Goal: Task Accomplishment & Management: Manage account settings

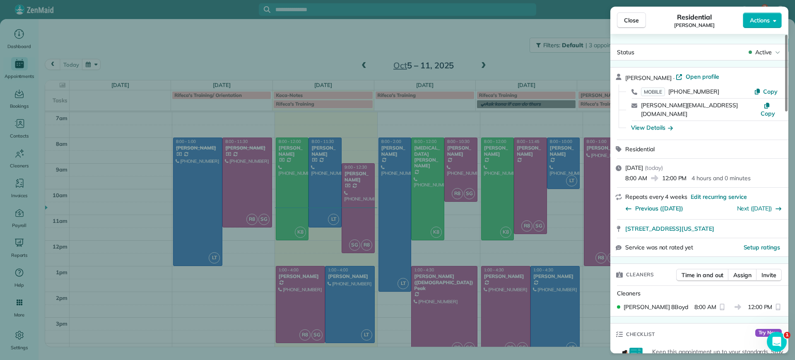
click at [233, 54] on div "Close Residential [PERSON_NAME] Actions Status Active [PERSON_NAME] · Open prof…" at bounding box center [397, 180] width 795 height 360
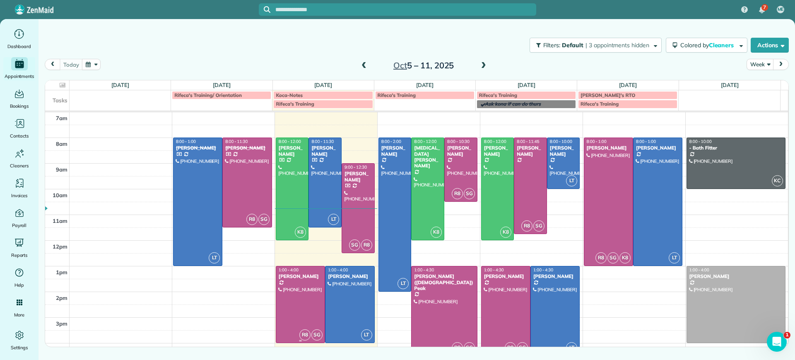
click at [309, 300] on div at bounding box center [300, 304] width 48 height 76
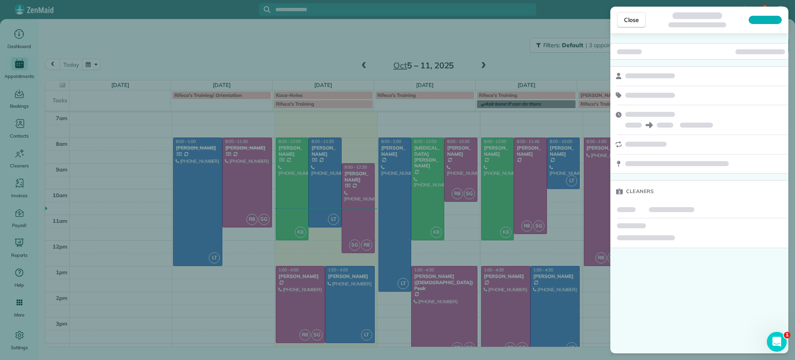
click at [309, 300] on div "Close Cleaners" at bounding box center [397, 180] width 795 height 360
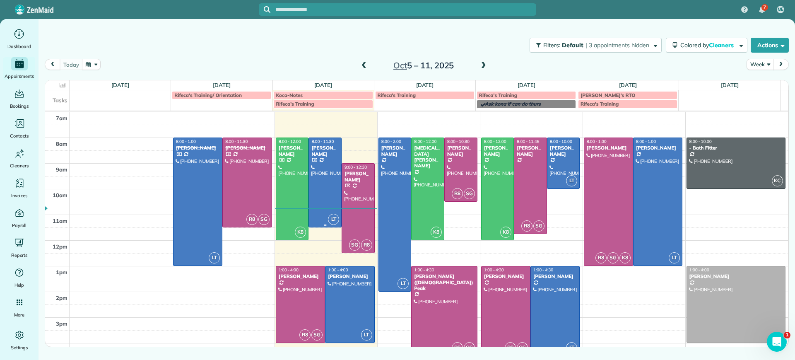
click at [331, 160] on div at bounding box center [325, 182] width 32 height 89
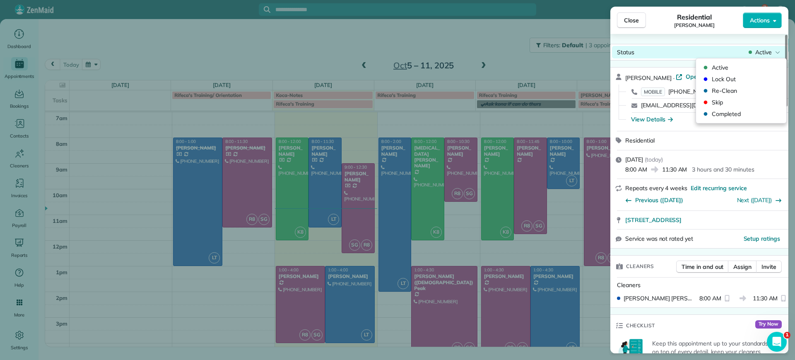
click at [761, 53] on span "Active" at bounding box center [763, 52] width 17 height 8
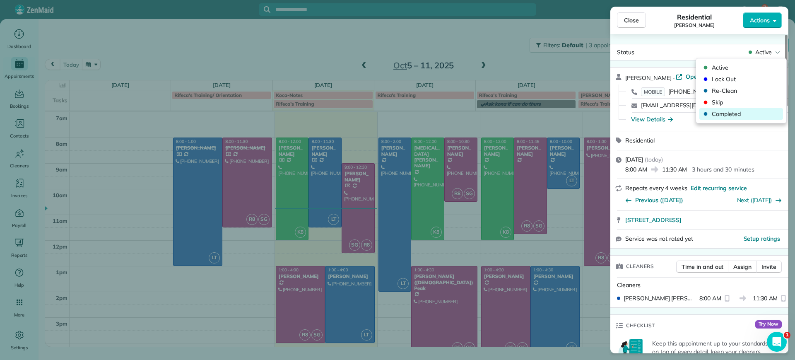
click at [726, 115] on span "Completed" at bounding box center [747, 114] width 70 height 8
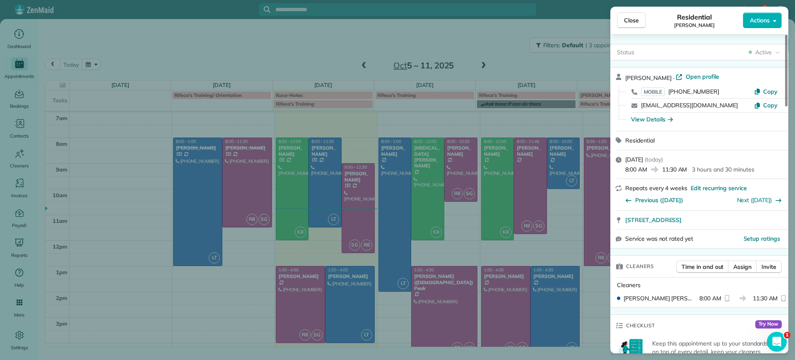
click at [350, 178] on div "Close Residential [PERSON_NAME] Actions Status Active [PERSON_NAME] · Open prof…" at bounding box center [397, 180] width 795 height 360
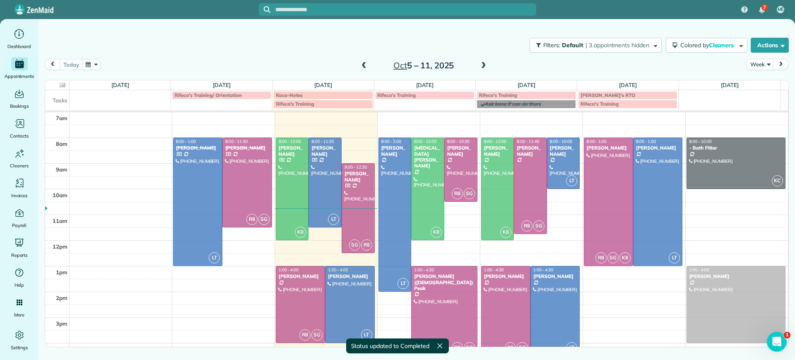
click at [352, 183] on td at bounding box center [429, 182] width 719 height 13
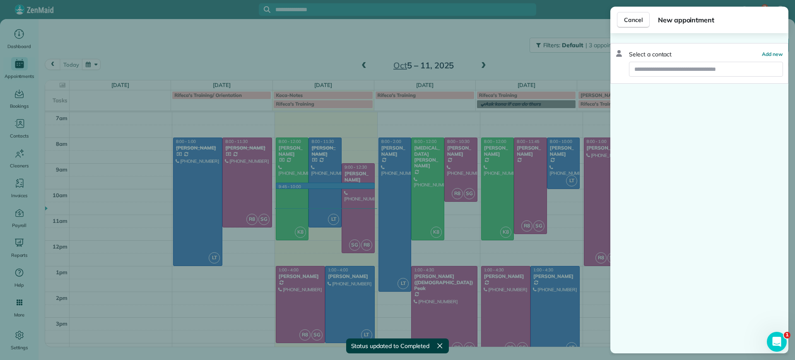
click at [361, 204] on div "Cancel New appointment Select a contact Add new" at bounding box center [397, 180] width 795 height 360
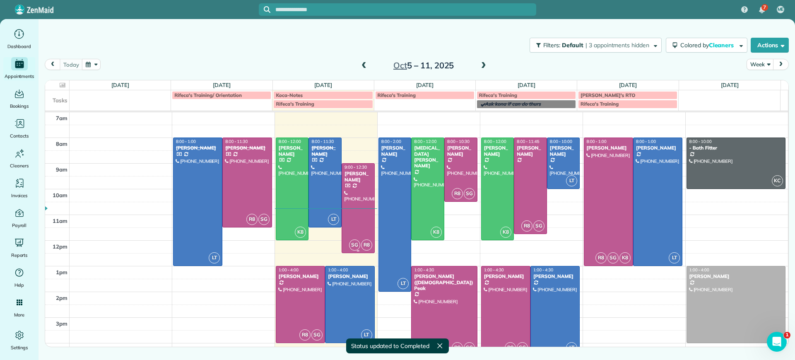
click at [356, 171] on div "[PERSON_NAME]" at bounding box center [358, 177] width 28 height 12
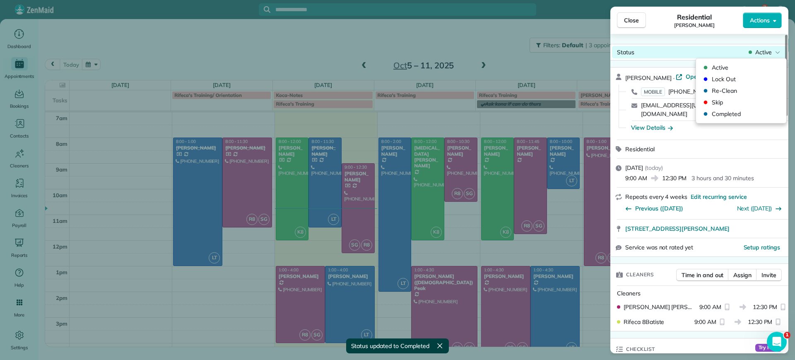
click at [773, 55] on div "Active" at bounding box center [764, 52] width 35 height 8
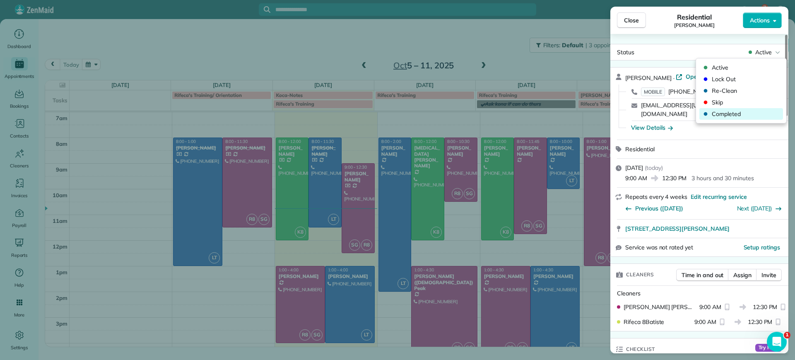
click at [717, 113] on span "Completed" at bounding box center [747, 114] width 70 height 8
click at [235, 304] on div "Close Residential [PERSON_NAME] Actions Status Active [PERSON_NAME] · Open prof…" at bounding box center [397, 180] width 795 height 360
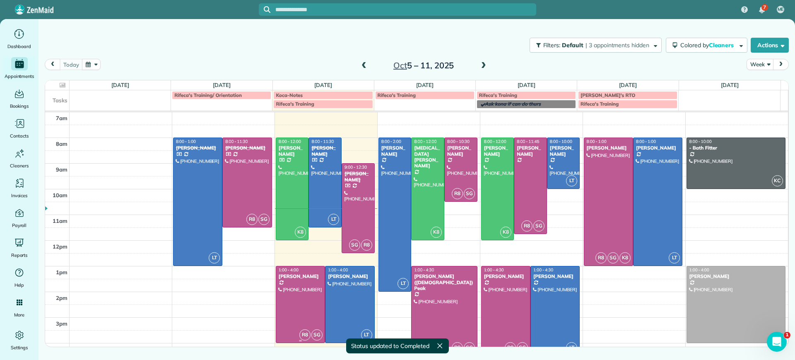
click at [310, 300] on div at bounding box center [300, 304] width 48 height 76
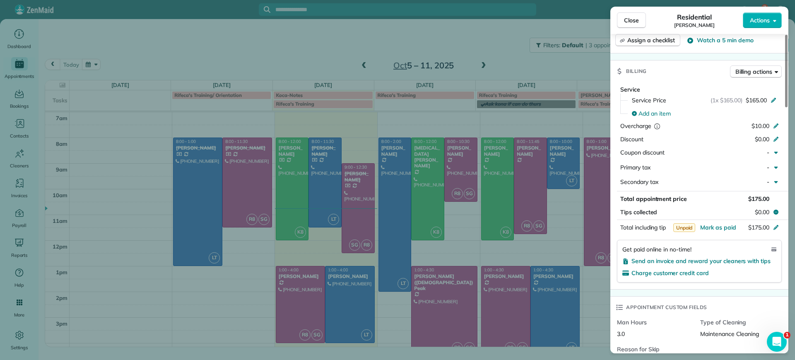
scroll to position [363, 0]
click at [683, 270] on span "Charge customer credit card" at bounding box center [669, 271] width 77 height 7
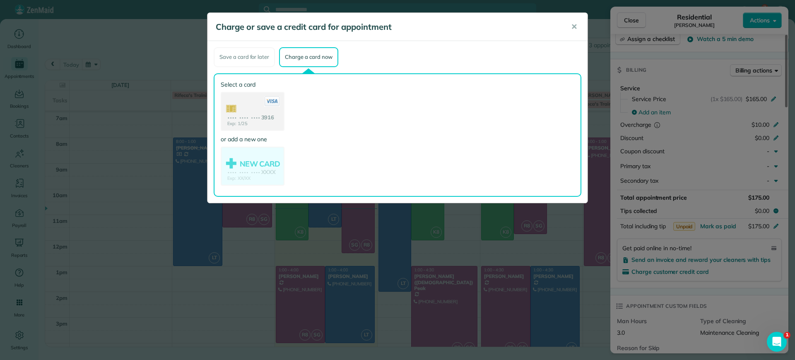
click at [262, 118] on use at bounding box center [252, 112] width 62 height 39
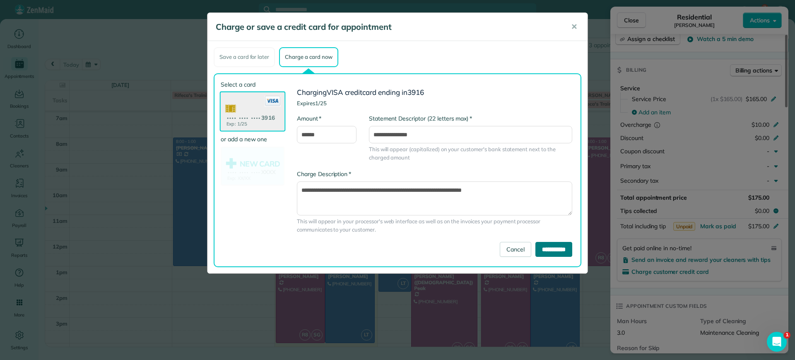
click at [542, 243] on input "**********" at bounding box center [553, 249] width 37 height 15
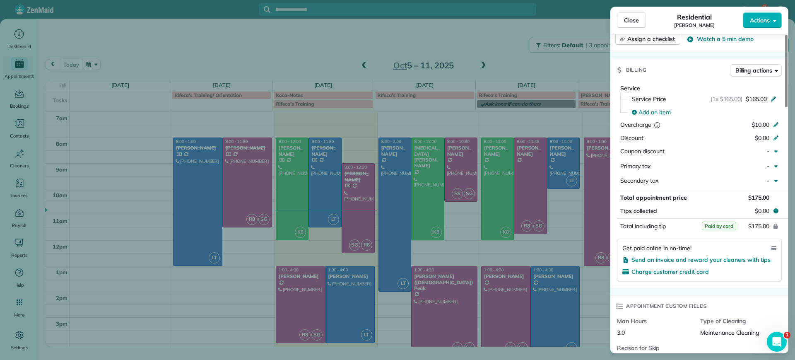
click at [233, 197] on div "Close Residential [PERSON_NAME] Actions Status Active [PERSON_NAME] · Open prof…" at bounding box center [397, 180] width 795 height 360
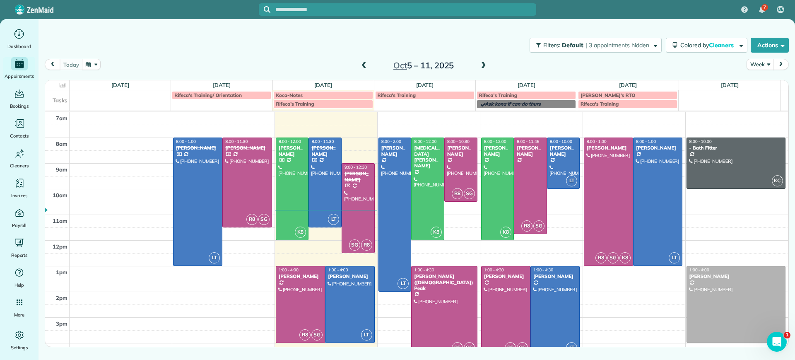
click at [484, 60] on span at bounding box center [483, 66] width 9 height 12
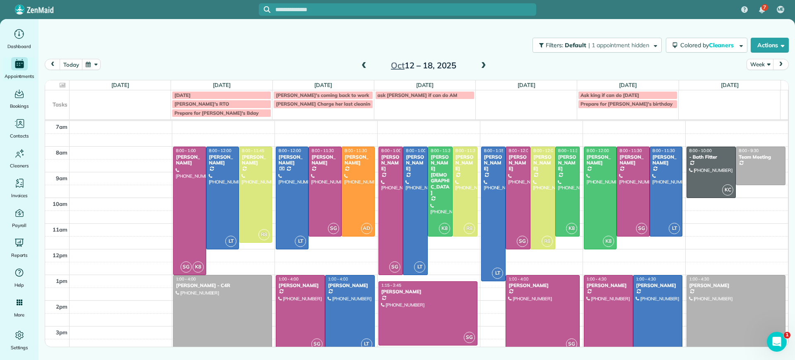
click at [252, 316] on div at bounding box center [222, 313] width 98 height 76
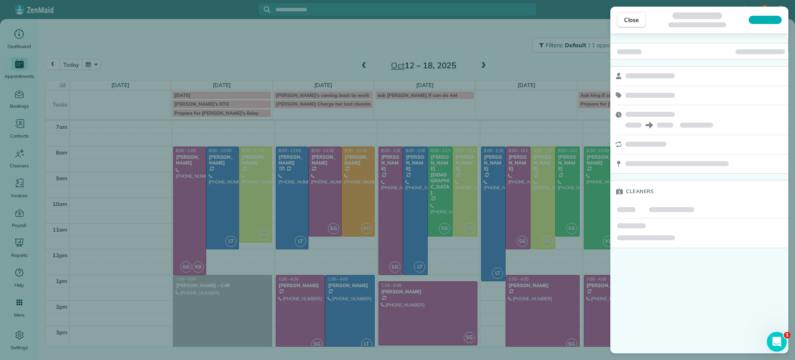
click at [120, 273] on div "Close Cleaners" at bounding box center [397, 180] width 795 height 360
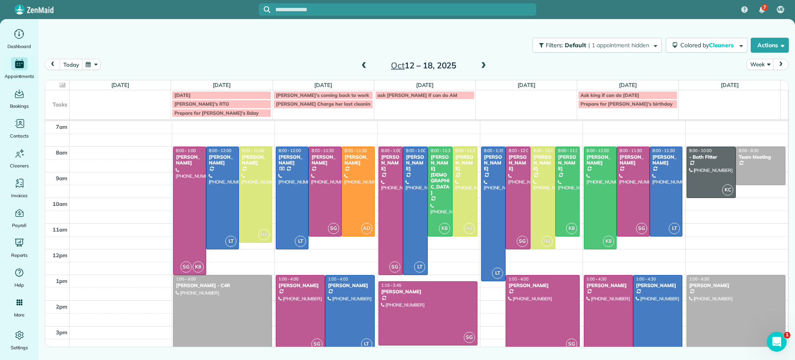
click at [227, 321] on div at bounding box center [222, 313] width 98 height 76
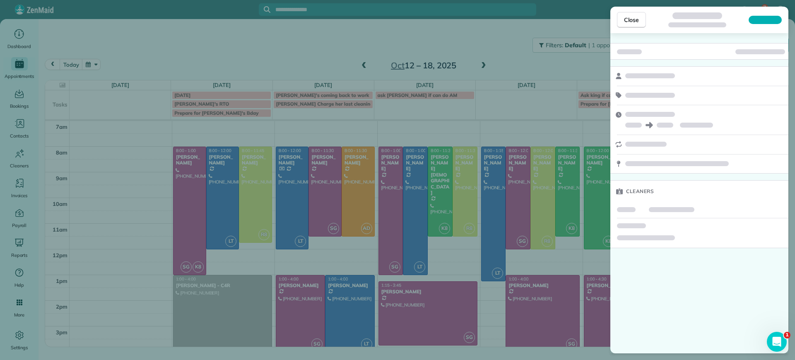
click at [232, 331] on div "Close Cleaners" at bounding box center [397, 180] width 795 height 360
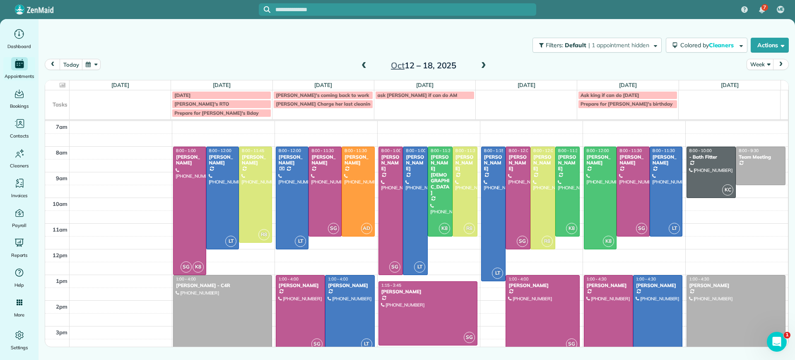
click at [233, 323] on div at bounding box center [222, 313] width 98 height 76
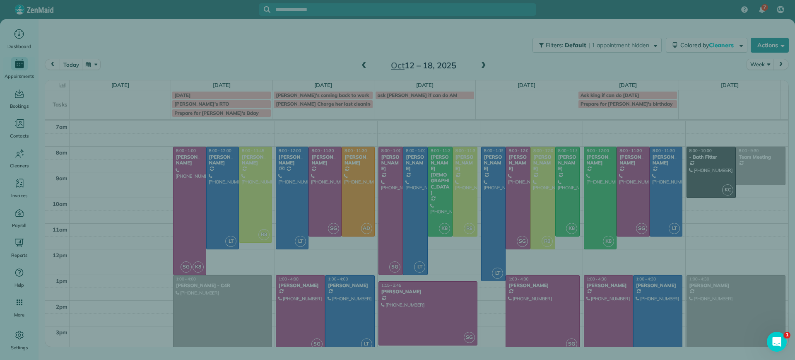
click at [233, 323] on div "Close Residential Service [PERSON_NAME] - C4R Actions Status Active [PERSON_NAM…" at bounding box center [397, 180] width 795 height 360
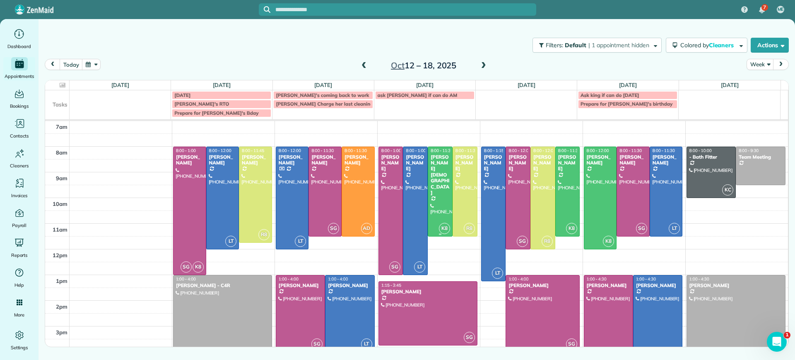
click at [445, 189] on div at bounding box center [440, 191] width 24 height 89
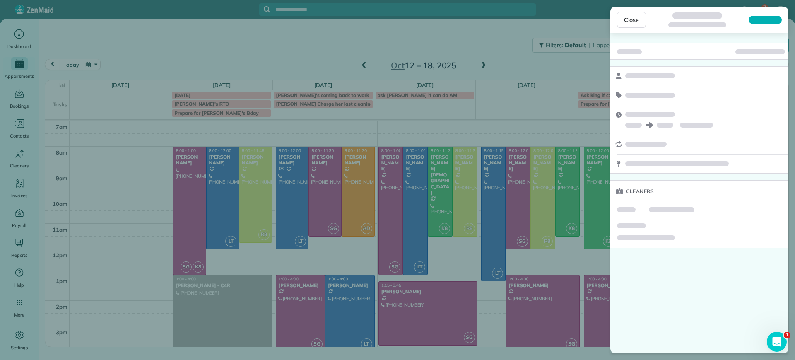
click at [443, 190] on div "Close Cleaners" at bounding box center [397, 180] width 795 height 360
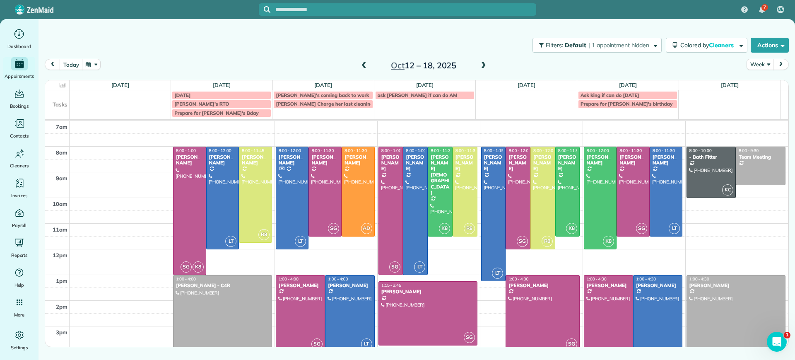
click at [483, 64] on span at bounding box center [483, 65] width 9 height 7
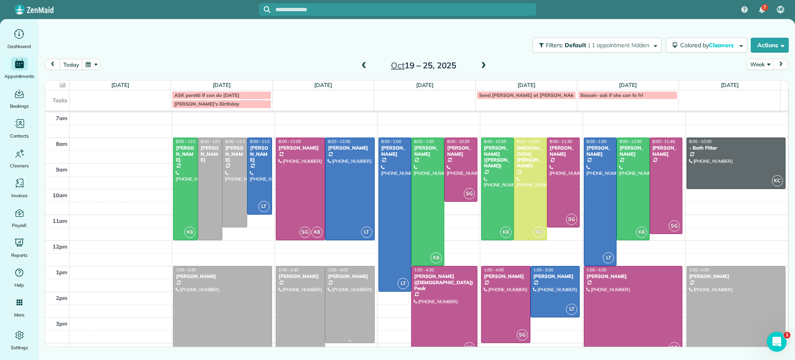
click at [356, 302] on div at bounding box center [349, 304] width 48 height 76
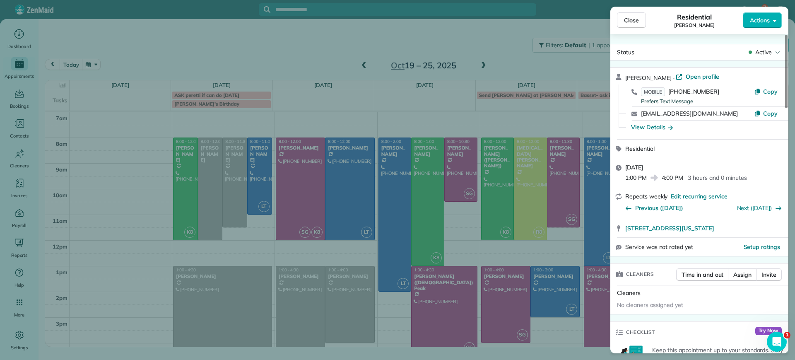
click at [306, 317] on div "Close Residential [PERSON_NAME] Actions Status Active [PERSON_NAME] · Open prof…" at bounding box center [397, 180] width 795 height 360
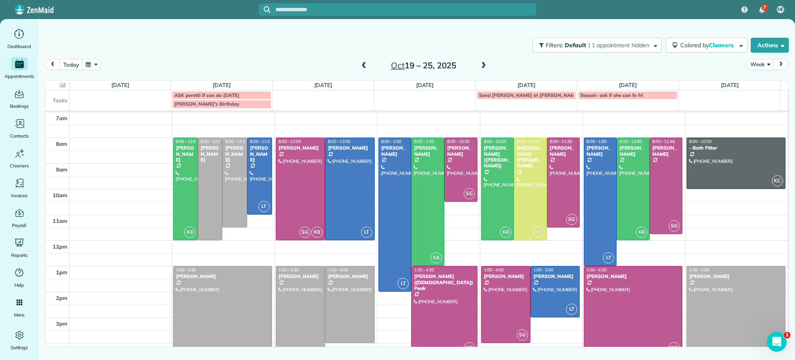
click at [525, 202] on div at bounding box center [530, 189] width 32 height 102
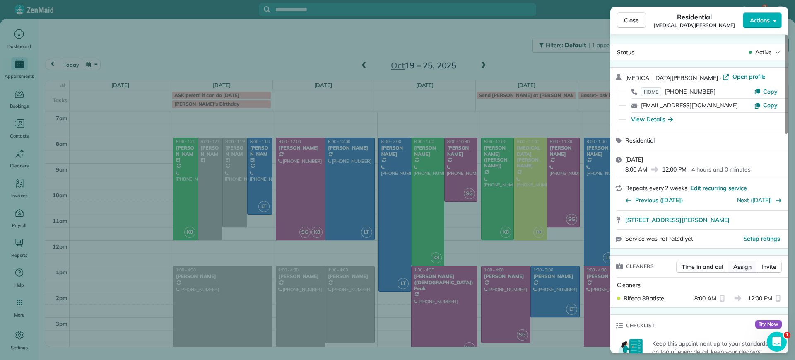
click at [747, 267] on span "Assign" at bounding box center [742, 266] width 18 height 8
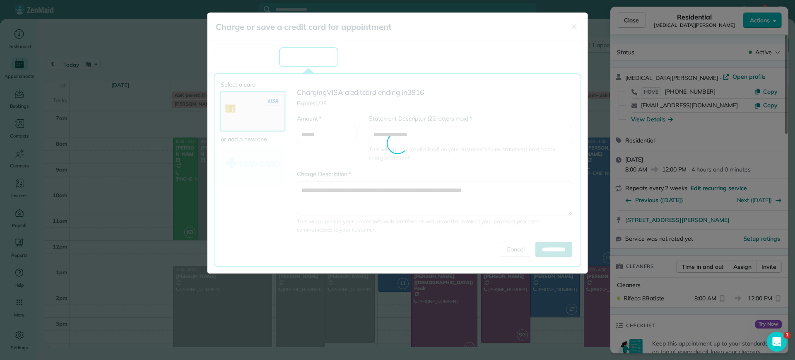
click at [183, 166] on div "Charge or save a credit card for appointment ✕ Save a card for later Charge a c…" at bounding box center [397, 180] width 795 height 360
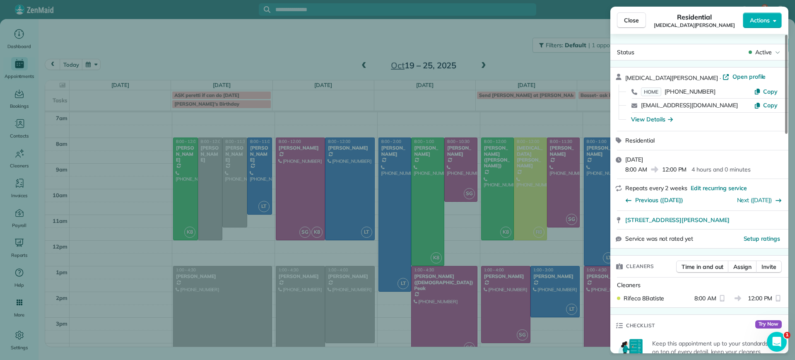
drag, startPoint x: 215, startPoint y: 178, endPoint x: 221, endPoint y: 177, distance: 6.3
click at [221, 177] on div "Close Residential [MEDICAL_DATA][PERSON_NAME] Actions Status Active [MEDICAL_DA…" at bounding box center [397, 180] width 795 height 360
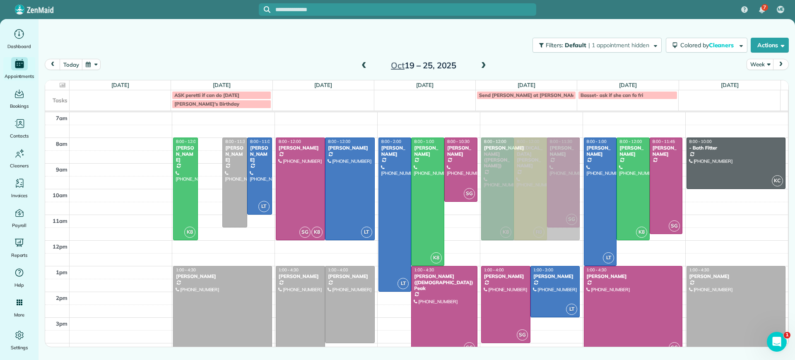
drag, startPoint x: 207, startPoint y: 178, endPoint x: 500, endPoint y: 177, distance: 293.5
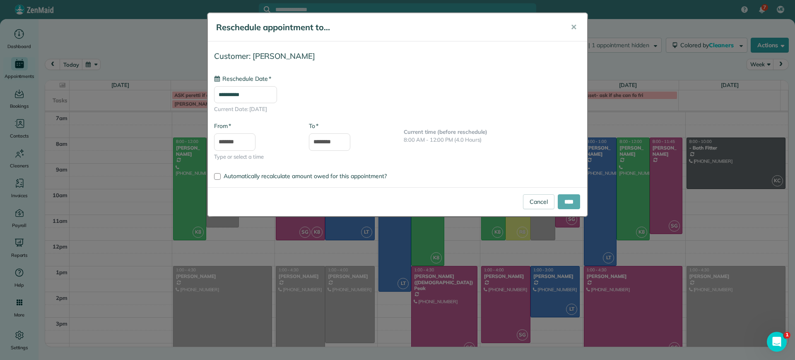
type input "**********"
click at [572, 204] on input "****" at bounding box center [569, 201] width 22 height 15
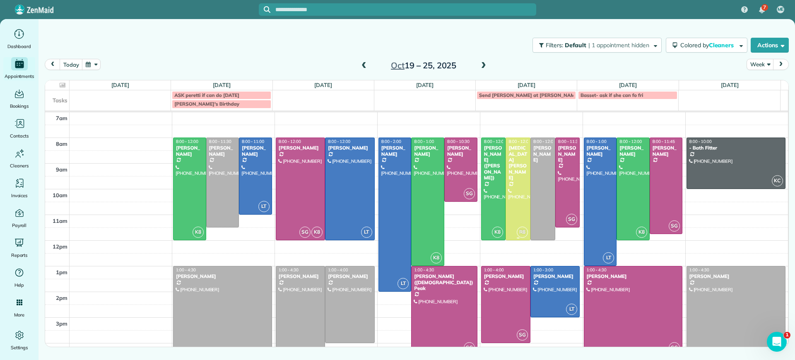
click at [505, 190] on link "R8 8:00 - 12:00 [MEDICAL_DATA][PERSON_NAME] [PHONE_NUMBER] [STREET_ADDRESS][PER…" at bounding box center [517, 188] width 25 height 103
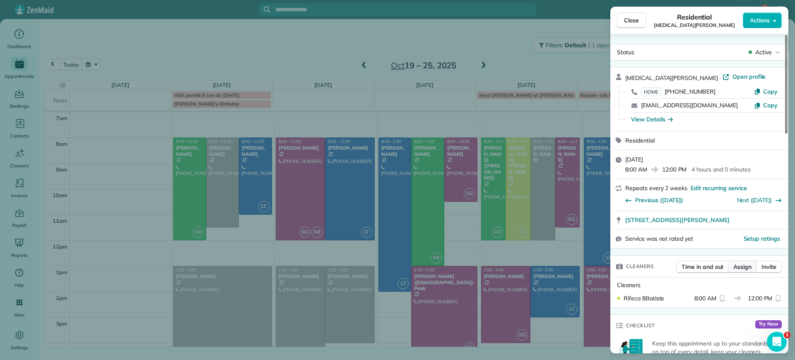
click at [740, 263] on span "Assign" at bounding box center [742, 266] width 18 height 8
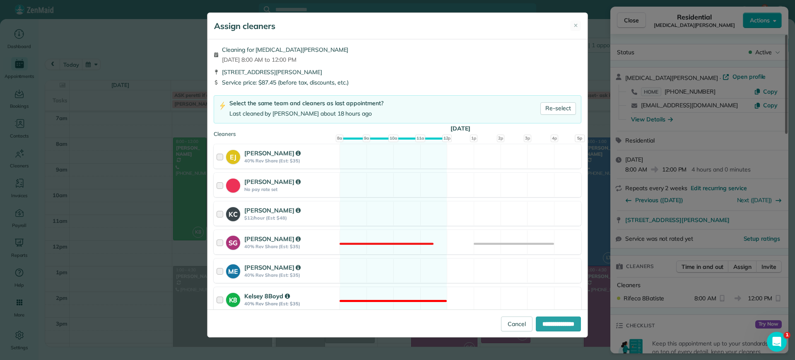
click at [403, 295] on div "K8 Kelsey 8Boyd 40% Rev Share (Est: $35) Not available" at bounding box center [398, 299] width 368 height 24
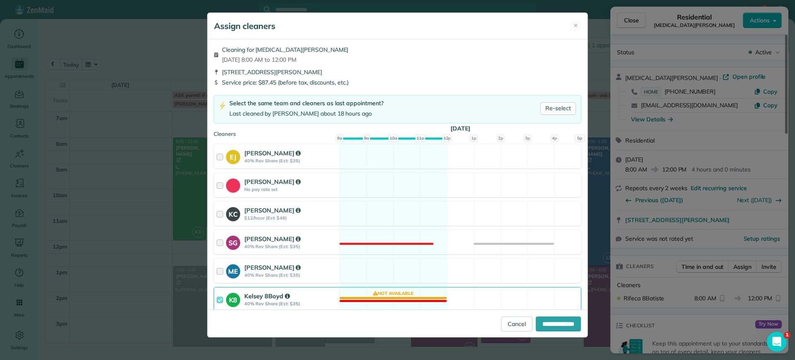
click at [427, 293] on div "K8 Kelsey 8Boyd 40% Rev Share (Est: $35) Not available" at bounding box center [398, 299] width 368 height 24
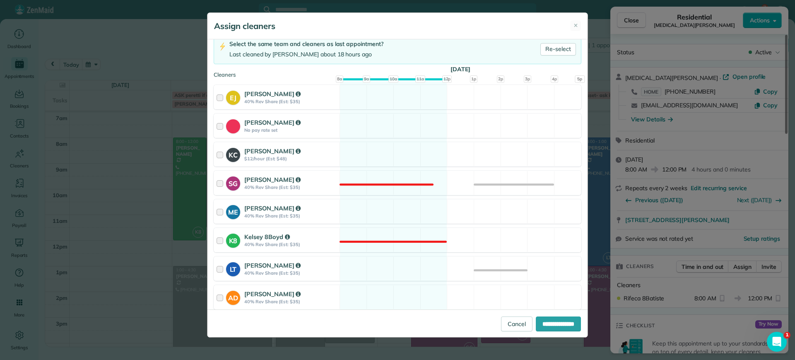
scroll to position [147, 0]
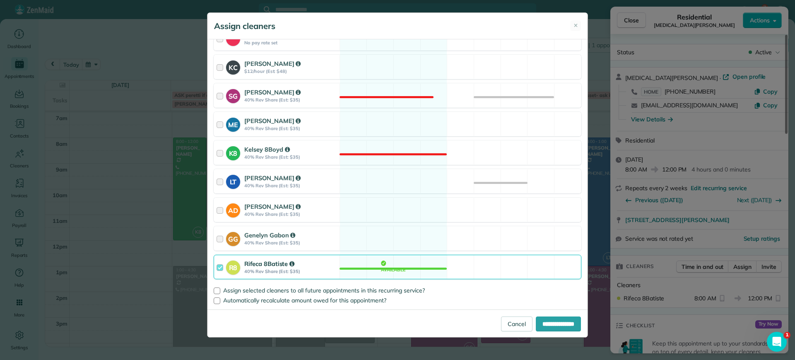
click at [416, 268] on div "R8 Rifeca 8Batiste 40% Rev Share (Est: $35) Available" at bounding box center [398, 267] width 368 height 24
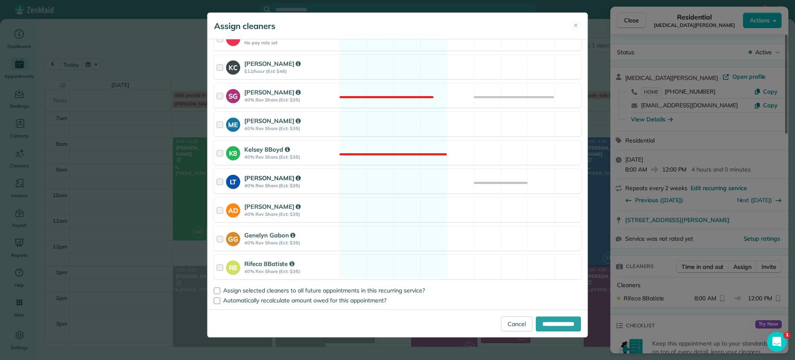
click at [405, 185] on div "LT [PERSON_NAME] 40% Rev Share (Est: $35) Available" at bounding box center [398, 181] width 368 height 24
click at [537, 323] on input "**********" at bounding box center [558, 323] width 45 height 15
type input "**********"
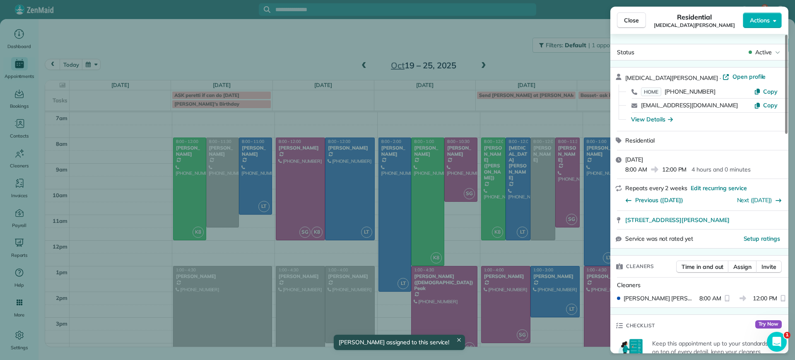
click at [556, 59] on div "Close Residential [MEDICAL_DATA][PERSON_NAME] Actions Status Active [MEDICAL_DA…" at bounding box center [397, 180] width 795 height 360
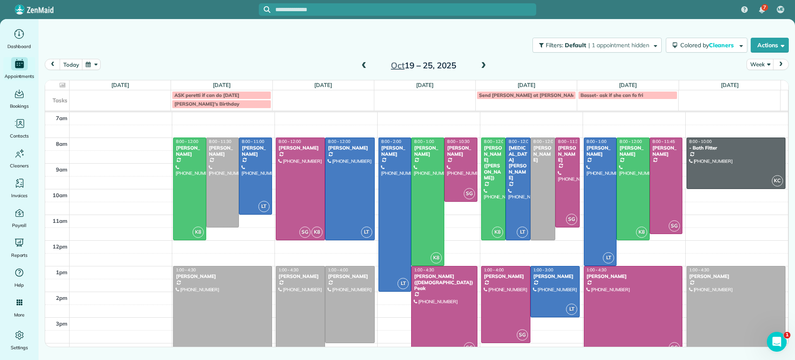
click at [237, 319] on div at bounding box center [222, 310] width 98 height 89
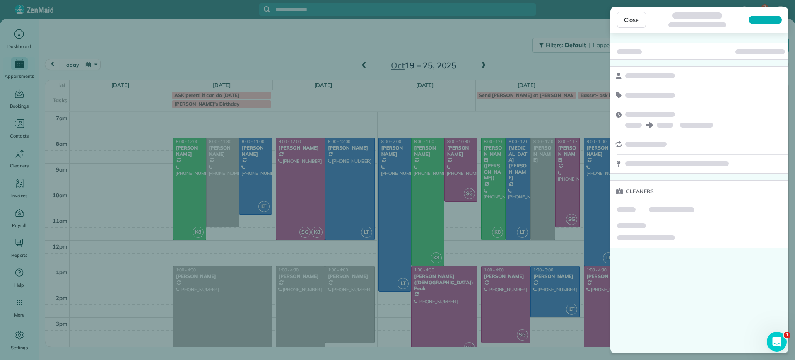
click at [237, 319] on div "Close Cleaners" at bounding box center [397, 180] width 795 height 360
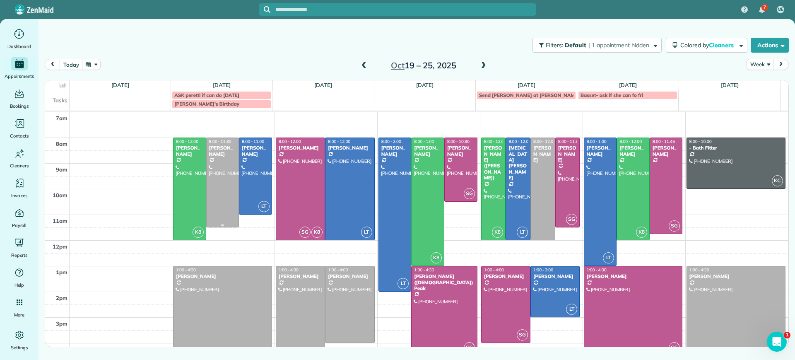
click at [228, 192] on div at bounding box center [223, 182] width 32 height 89
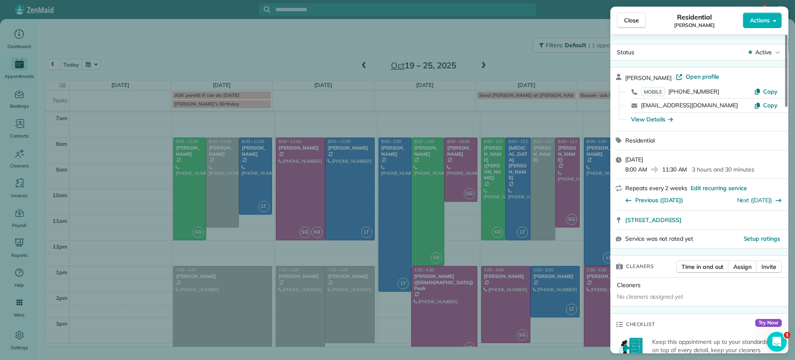
click at [243, 253] on div "Close Residential [PERSON_NAME] Actions Status Active [PERSON_NAME] · Open prof…" at bounding box center [397, 180] width 795 height 360
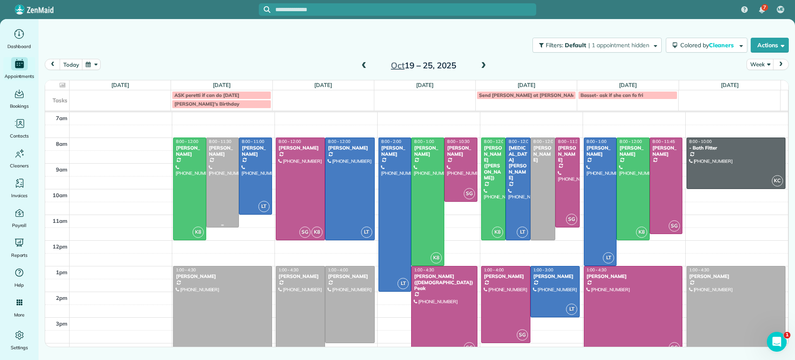
click at [214, 191] on div at bounding box center [223, 182] width 32 height 89
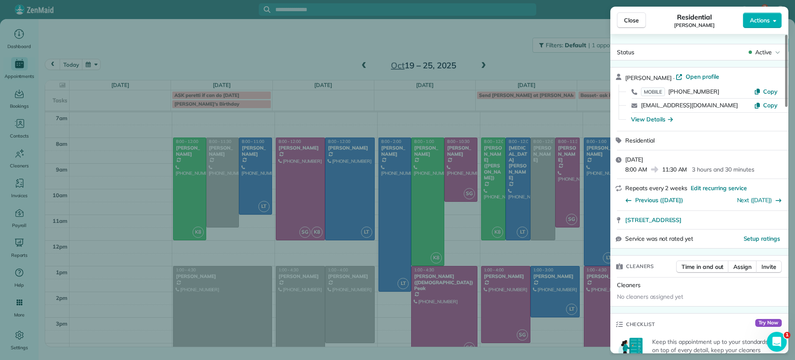
click at [214, 191] on div "Close Residential [PERSON_NAME] Actions Status Active [PERSON_NAME] · Open prof…" at bounding box center [397, 180] width 795 height 360
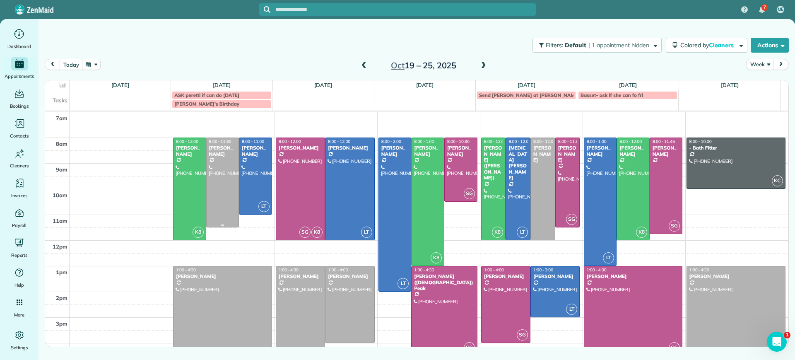
click at [214, 200] on div at bounding box center [223, 182] width 32 height 89
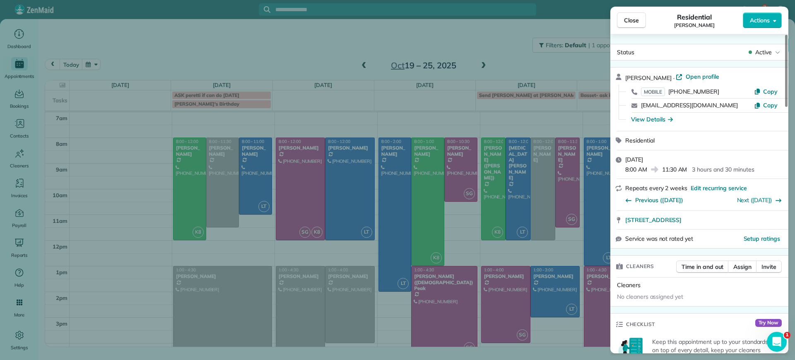
click at [227, 270] on div "Close Residential [PERSON_NAME] Actions Status Active [PERSON_NAME] · Open prof…" at bounding box center [397, 180] width 795 height 360
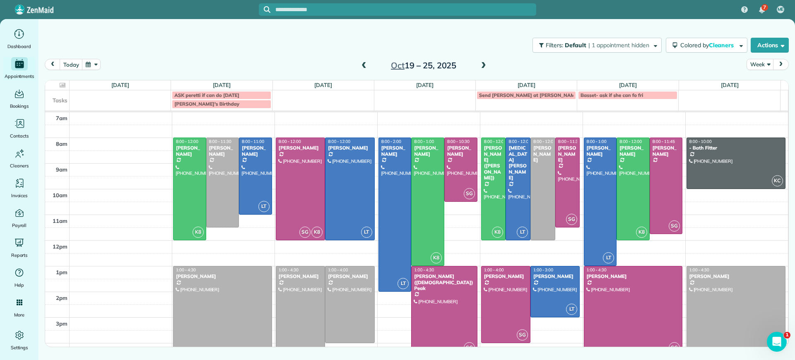
click at [362, 66] on span at bounding box center [363, 65] width 9 height 7
